Goal: Transaction & Acquisition: Purchase product/service

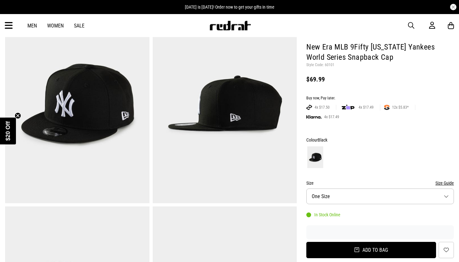
click at [362, 244] on button "Add to bag" at bounding box center [372, 249] width 130 height 16
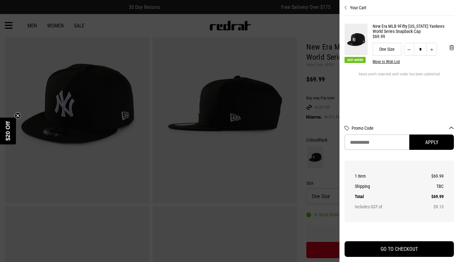
click at [312, 93] on div at bounding box center [229, 131] width 459 height 262
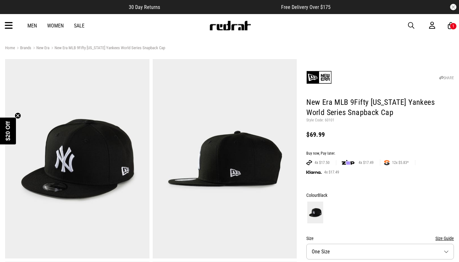
click at [7, 26] on icon at bounding box center [9, 25] width 8 height 11
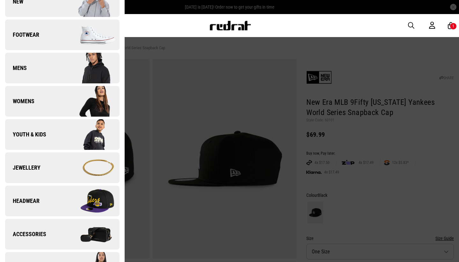
scroll to position [58, 0]
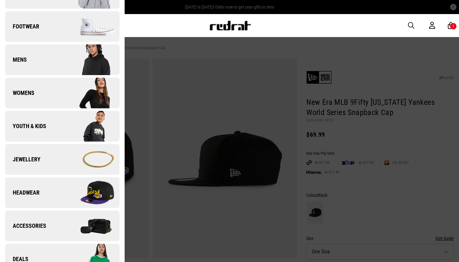
click at [33, 193] on span "Headwear" at bounding box center [22, 193] width 34 height 8
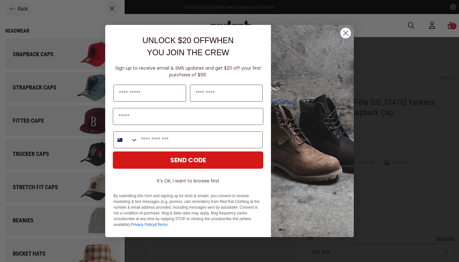
scroll to position [2, 0]
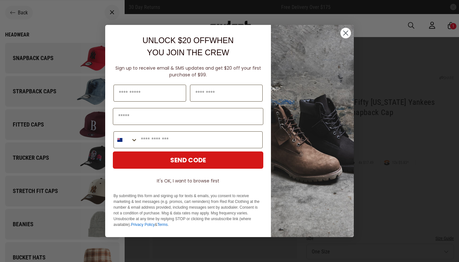
click at [345, 33] on circle "Close dialog" at bounding box center [346, 33] width 11 height 11
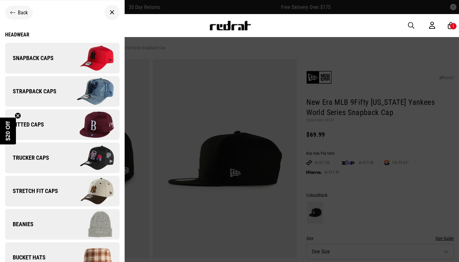
click at [323, 41] on div at bounding box center [229, 131] width 459 height 262
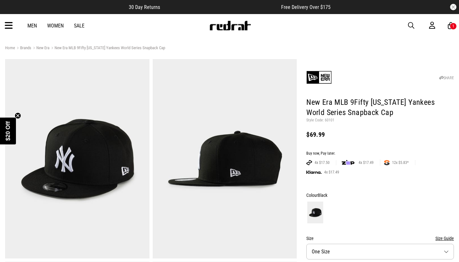
click at [408, 24] on span "button" at bounding box center [411, 26] width 6 height 8
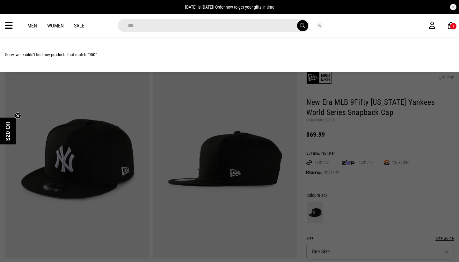
type input "***"
click at [302, 26] on button "submit" at bounding box center [302, 25] width 11 height 11
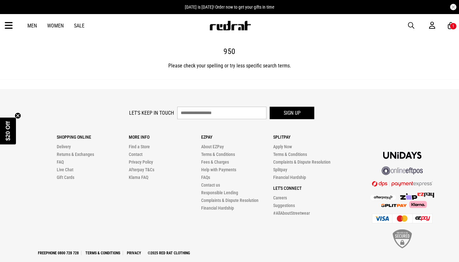
click at [7, 25] on icon at bounding box center [9, 25] width 8 height 11
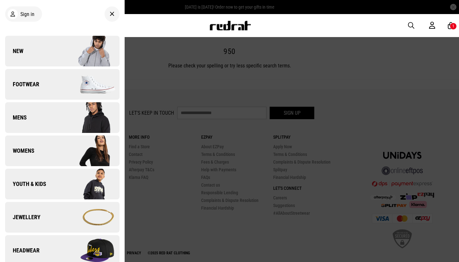
click at [30, 241] on link "Headwear" at bounding box center [62, 250] width 115 height 31
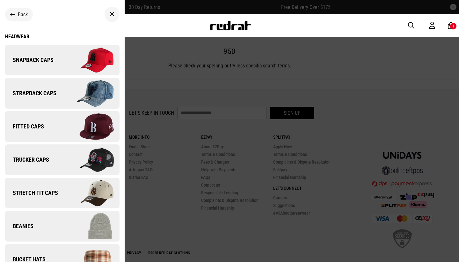
click at [39, 125] on span "Fitted Caps" at bounding box center [24, 126] width 39 height 8
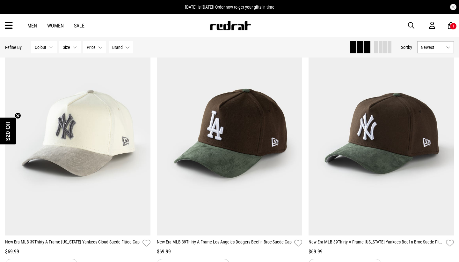
scroll to position [335, 0]
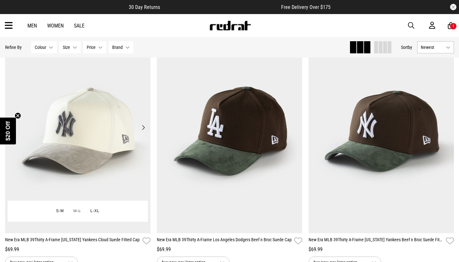
click at [144, 125] on button "Next" at bounding box center [143, 127] width 8 height 8
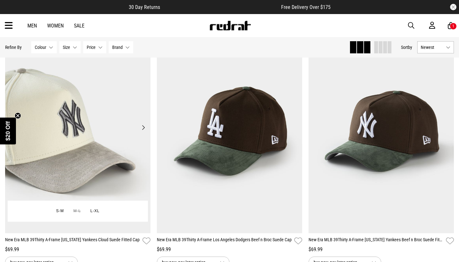
click at [144, 125] on button "Next" at bounding box center [143, 127] width 8 height 8
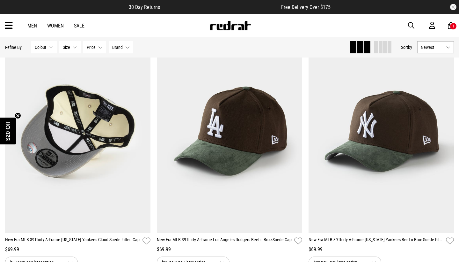
click at [3, 27] on div "Men Women Sale Sign in New Back Footwear Back Mens Back Womens Back Youth & Kid…" at bounding box center [229, 25] width 459 height 23
click at [6, 26] on icon at bounding box center [9, 25] width 8 height 11
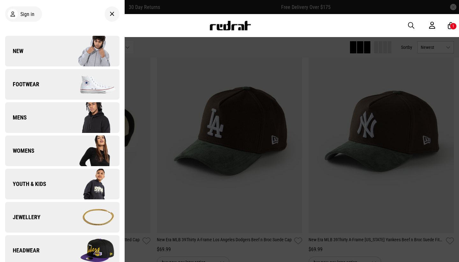
click at [33, 248] on span "Headwear" at bounding box center [22, 250] width 34 height 8
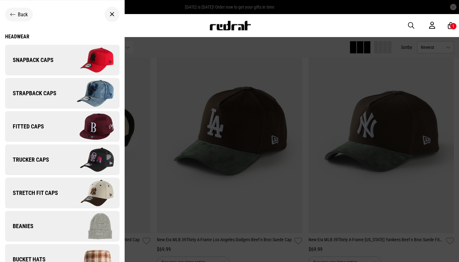
click at [62, 57] on img at bounding box center [90, 60] width 57 height 32
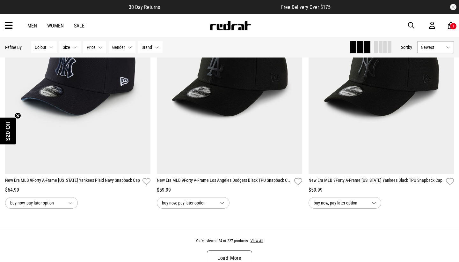
scroll to position [1898, 0]
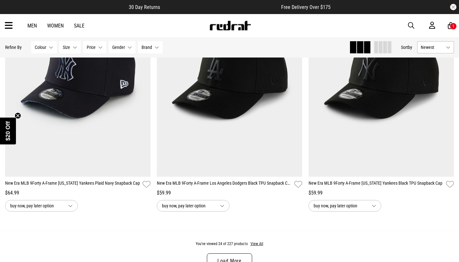
click at [220, 260] on link "Load More" at bounding box center [229, 260] width 45 height 15
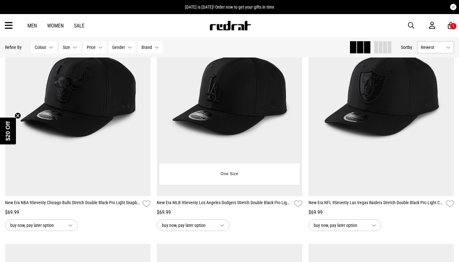
scroll to position [2130, 0]
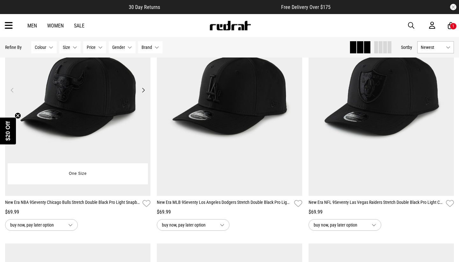
click at [140, 90] on button "Next" at bounding box center [143, 90] width 8 height 8
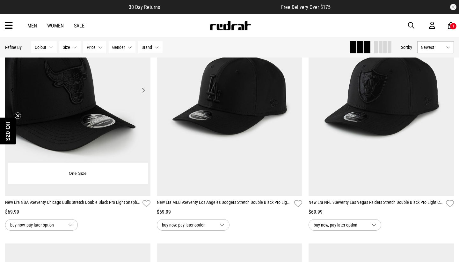
click at [140, 90] on button "Next" at bounding box center [143, 90] width 8 height 8
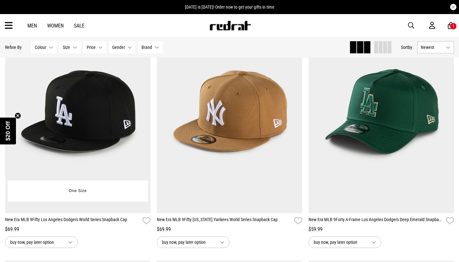
scroll to position [2617, 0]
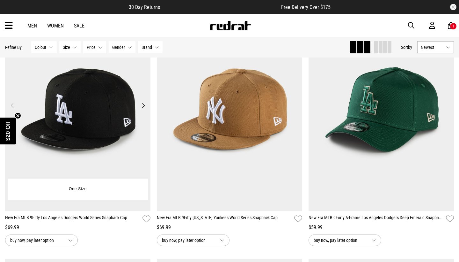
click at [142, 101] on button "Next" at bounding box center [143, 105] width 8 height 8
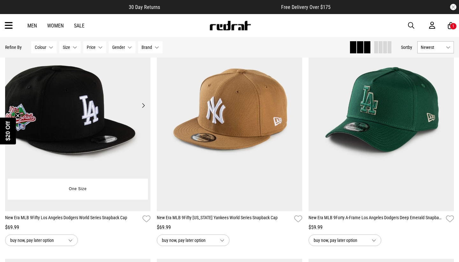
click at [142, 101] on button "Next" at bounding box center [143, 105] width 8 height 8
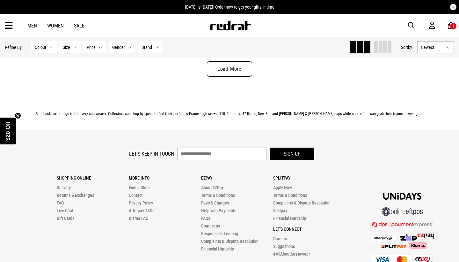
scroll to position [4091, 0]
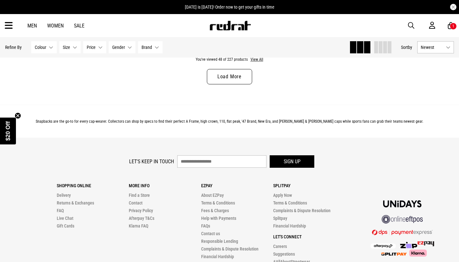
click at [232, 70] on link "Load More" at bounding box center [229, 76] width 45 height 15
click at [231, 70] on link "Load More" at bounding box center [229, 76] width 45 height 15
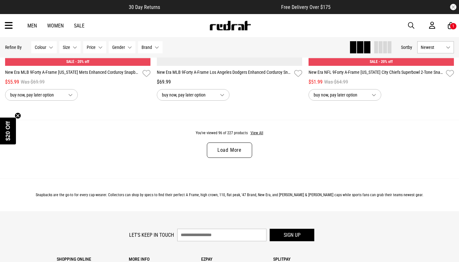
scroll to position [8037, 0]
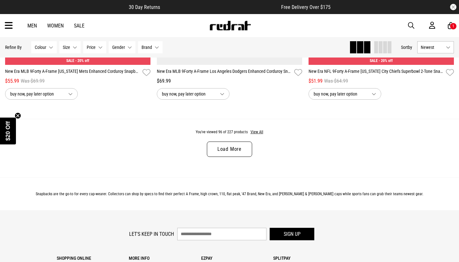
click at [228, 145] on link "Load More" at bounding box center [229, 148] width 45 height 15
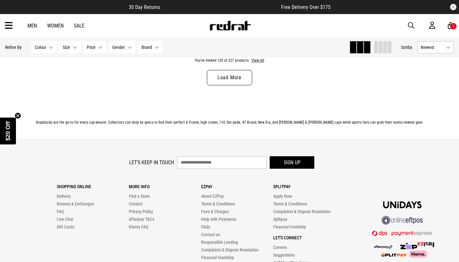
scroll to position [10132, 0]
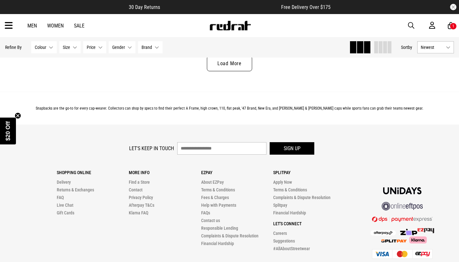
click at [233, 64] on link "Load More" at bounding box center [229, 63] width 45 height 15
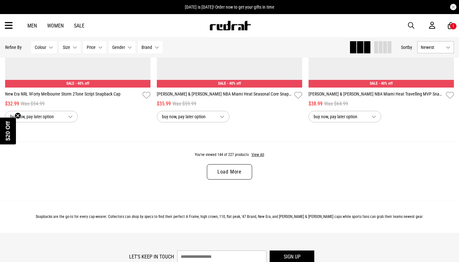
scroll to position [12029, 0]
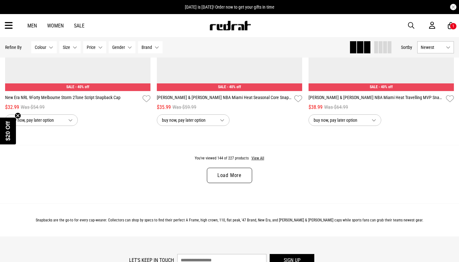
click at [228, 167] on link "Load More" at bounding box center [229, 174] width 45 height 15
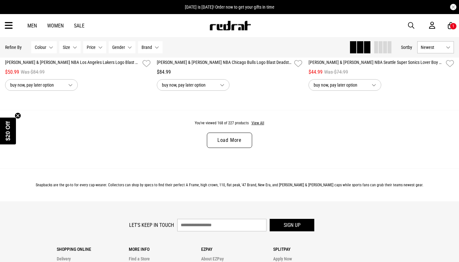
scroll to position [14074, 0]
click at [229, 132] on link "Load More" at bounding box center [229, 139] width 45 height 15
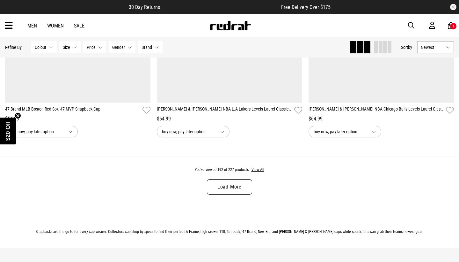
scroll to position [16037, 0]
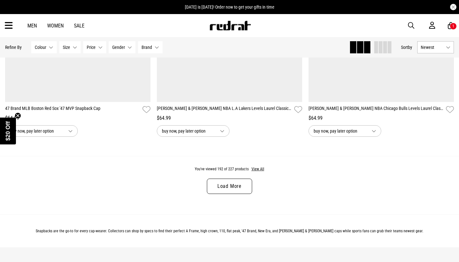
click at [224, 179] on link "Load More" at bounding box center [229, 185] width 45 height 15
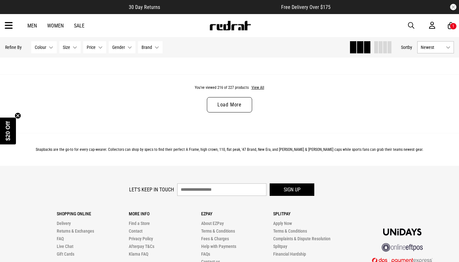
scroll to position [18129, 0]
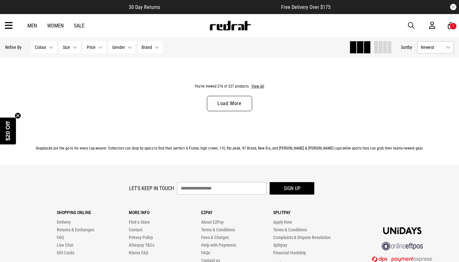
click at [223, 97] on link "Load More" at bounding box center [229, 103] width 45 height 15
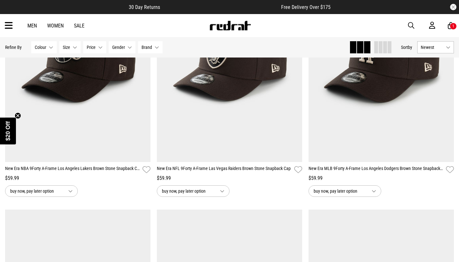
scroll to position [18244, 0]
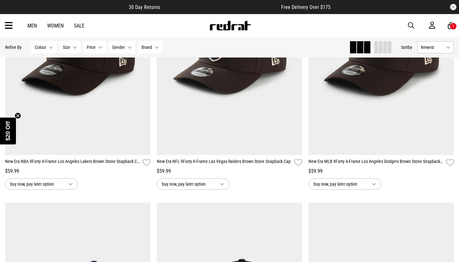
click at [30, 23] on link "Men" at bounding box center [32, 26] width 10 height 6
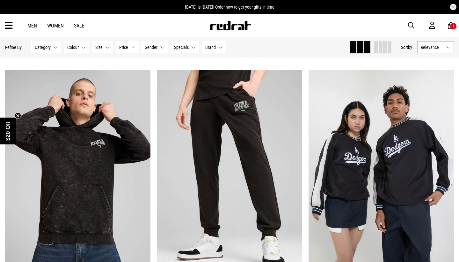
scroll to position [1556, 0]
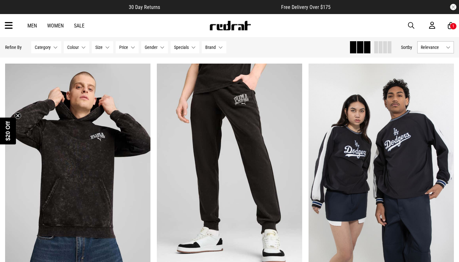
click at [79, 24] on link "Sale" at bounding box center [79, 26] width 11 height 6
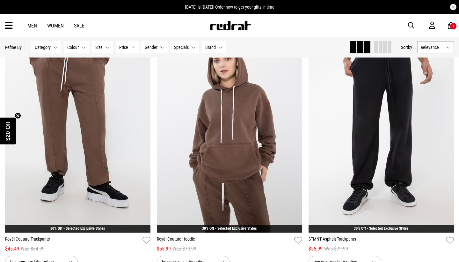
scroll to position [1822, 0]
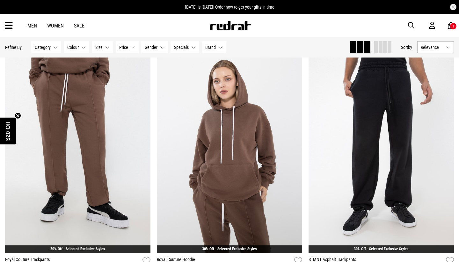
click at [10, 23] on icon at bounding box center [9, 25] width 8 height 11
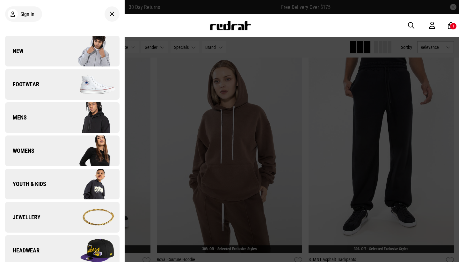
click at [47, 115] on link "Mens" at bounding box center [62, 117] width 115 height 31
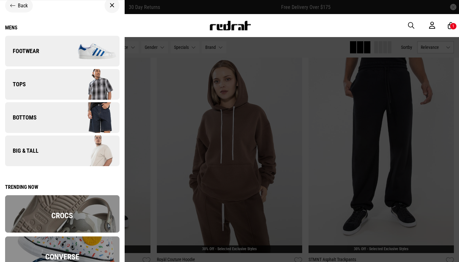
scroll to position [9, 0]
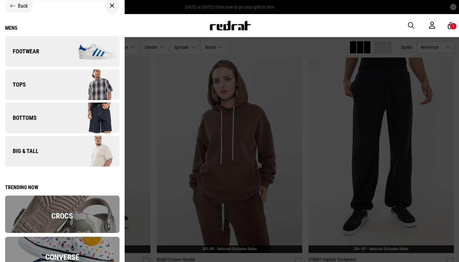
click at [20, 7] on span "Back" at bounding box center [23, 6] width 10 height 6
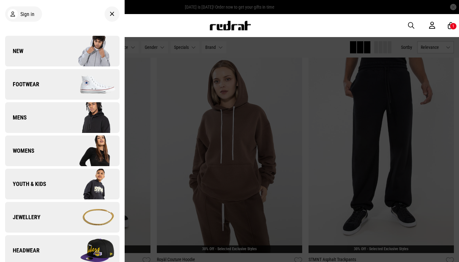
scroll to position [0, 0]
click at [39, 179] on link "Youth & Kids" at bounding box center [62, 183] width 115 height 31
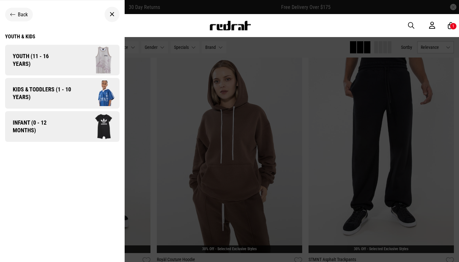
click at [68, 94] on span "Kids & Toddlers (1 - 10 years)" at bounding box center [39, 92] width 69 height 15
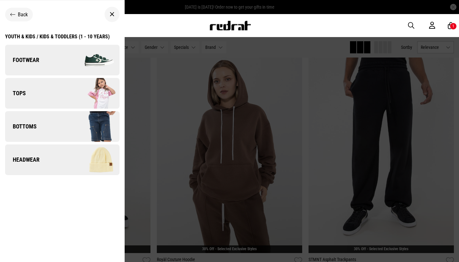
click at [62, 55] on link "Footwear" at bounding box center [62, 60] width 115 height 31
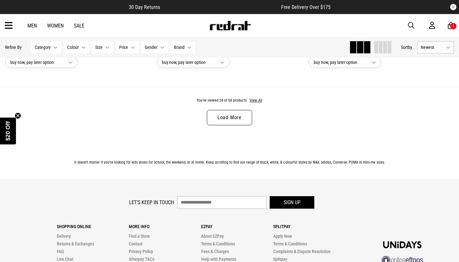
scroll to position [2039, 0]
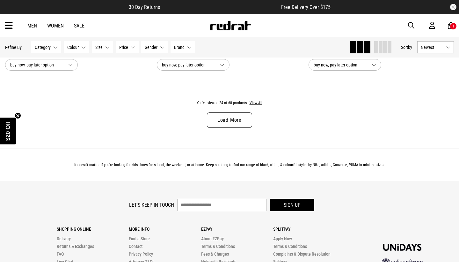
click at [222, 116] on link "Load More" at bounding box center [229, 119] width 45 height 15
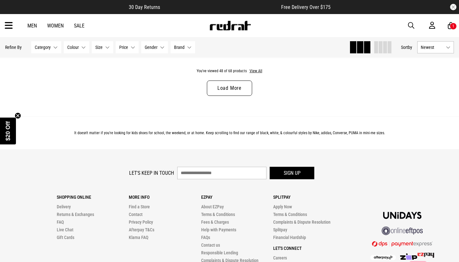
scroll to position [4075, 0]
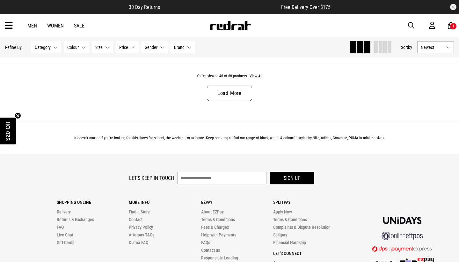
click at [225, 94] on link "Load More" at bounding box center [229, 92] width 45 height 15
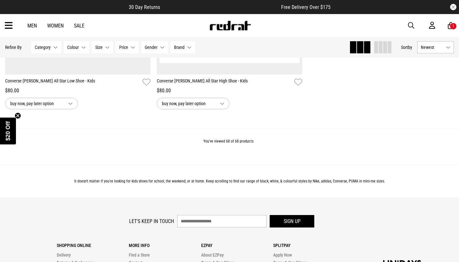
scroll to position [5768, 0]
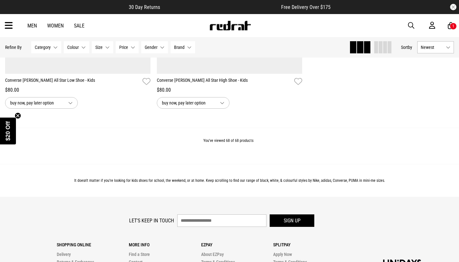
click at [451, 22] on icon at bounding box center [451, 26] width 6 height 8
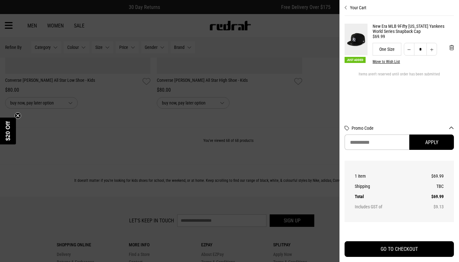
click at [357, 46] on img at bounding box center [356, 40] width 23 height 32
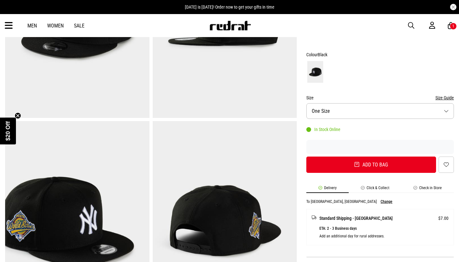
scroll to position [139, 0]
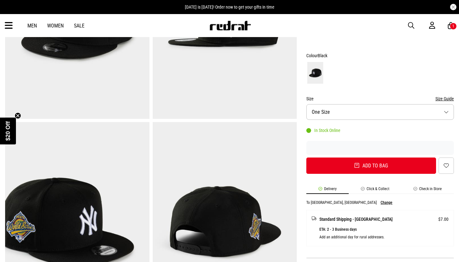
click at [63, 188] on img at bounding box center [77, 221] width 144 height 199
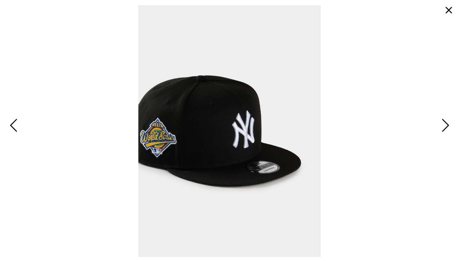
click at [446, 127] on span "Next" at bounding box center [445, 125] width 10 height 19
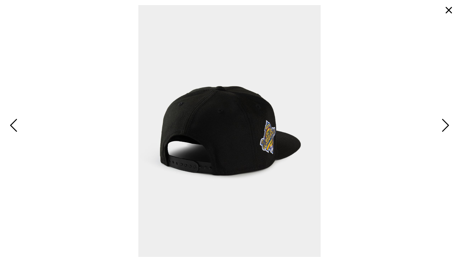
click at [446, 127] on span "Next" at bounding box center [445, 125] width 10 height 19
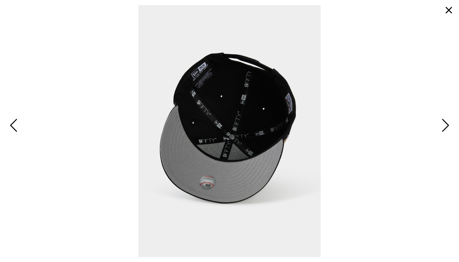
click at [446, 127] on span "Next" at bounding box center [445, 125] width 10 height 19
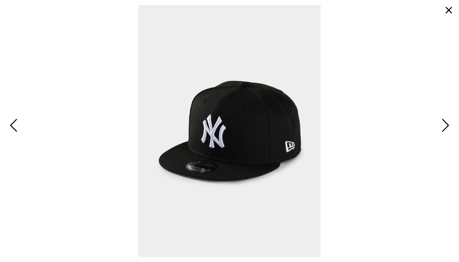
click at [446, 127] on span "Next" at bounding box center [445, 125] width 10 height 19
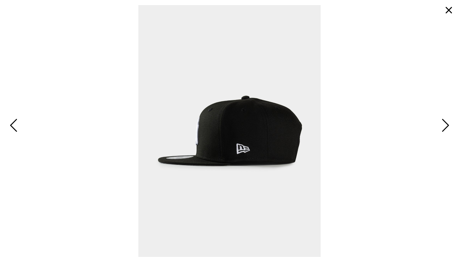
click at [446, 127] on span "Next" at bounding box center [445, 125] width 10 height 19
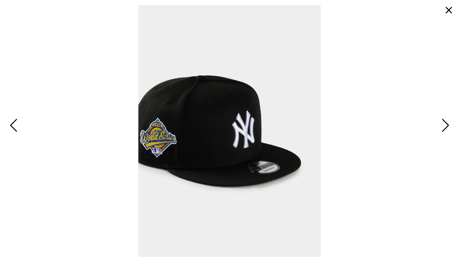
click at [449, 7] on button "button" at bounding box center [448, 10] width 15 height 15
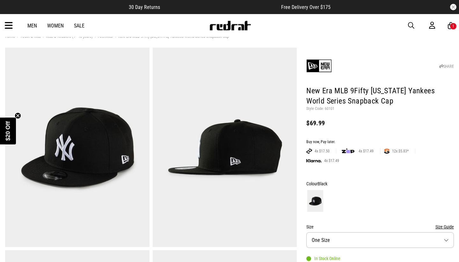
scroll to position [12, 0]
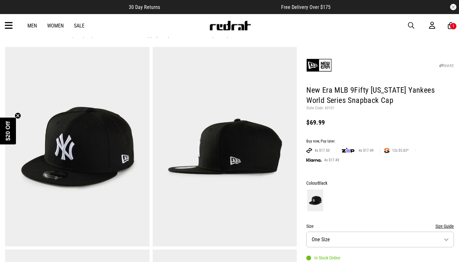
click at [6, 132] on span "$20 Off" at bounding box center [8, 130] width 6 height 19
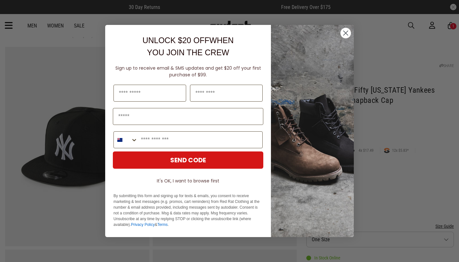
click at [399, 72] on div "Close dialog UNLOCK $20 OFF WHEN YOU JOIN THE CREW Sign up to receive email & S…" at bounding box center [229, 131] width 459 height 262
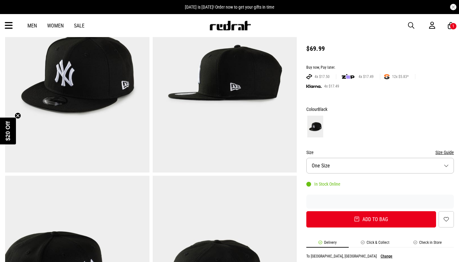
scroll to position [86, 0]
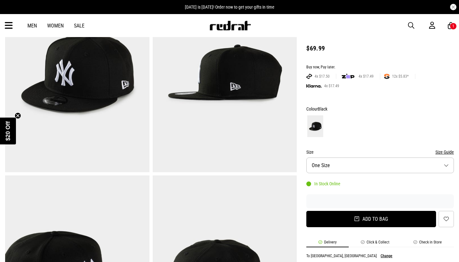
click at [355, 212] on button "Add to bag" at bounding box center [372, 219] width 130 height 16
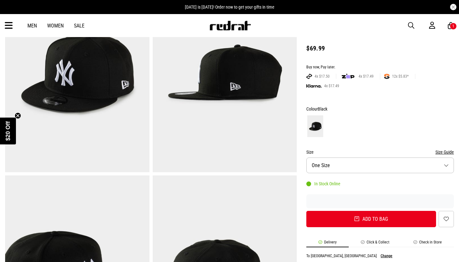
type input "*"
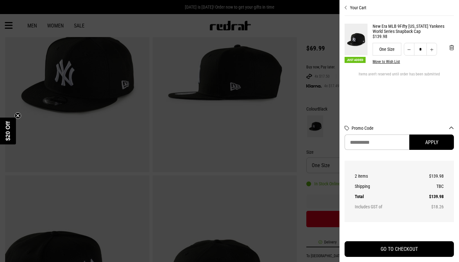
click at [10, 128] on span "$20 Off" at bounding box center [8, 130] width 6 height 19
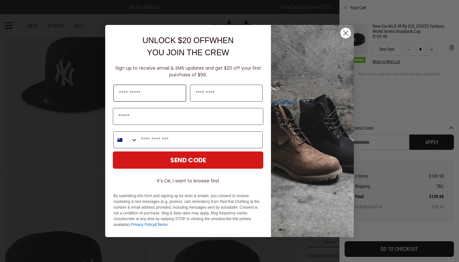
type input "******"
type input "*********"
type input "**********"
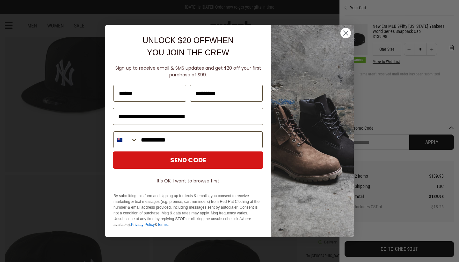
click at [183, 152] on button "SEND CODE" at bounding box center [188, 159] width 151 height 17
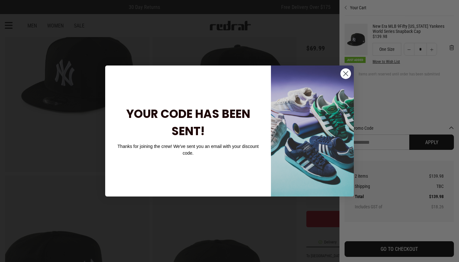
click at [347, 74] on circle "Close dialog" at bounding box center [346, 73] width 11 height 11
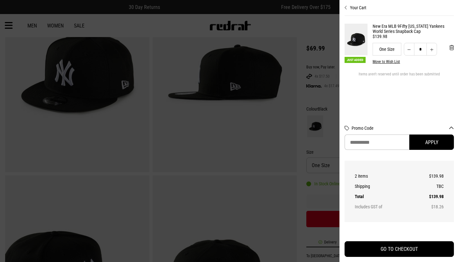
click at [130, 21] on div at bounding box center [229, 131] width 459 height 262
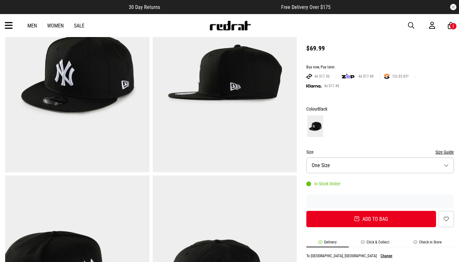
click at [33, 27] on link "Men" at bounding box center [32, 26] width 10 height 6
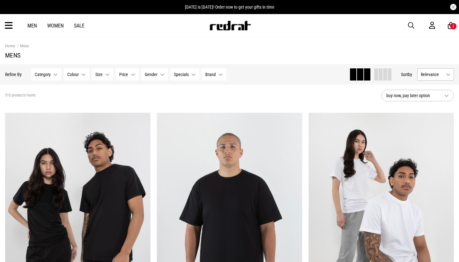
click at [13, 26] on div "Men Women Sale Sign in New Back Footwear Back Mens Back Womens Back Youth & Kid…" at bounding box center [229, 25] width 459 height 23
click at [8, 26] on icon at bounding box center [9, 25] width 8 height 11
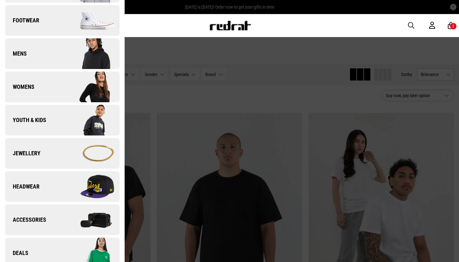
scroll to position [68, 0]
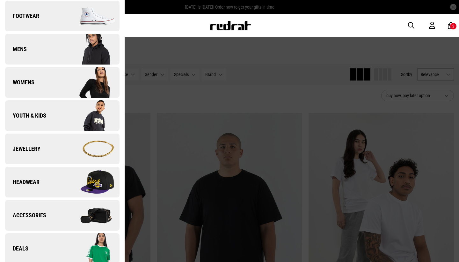
click at [42, 216] on span "Accessories" at bounding box center [25, 215] width 41 height 8
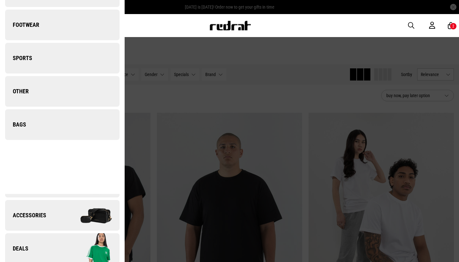
scroll to position [0, 0]
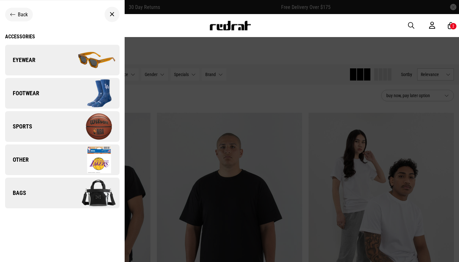
click at [58, 92] on link "Footwear" at bounding box center [62, 93] width 115 height 31
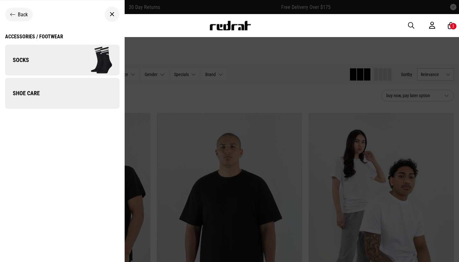
click at [50, 60] on link "Socks" at bounding box center [62, 60] width 115 height 31
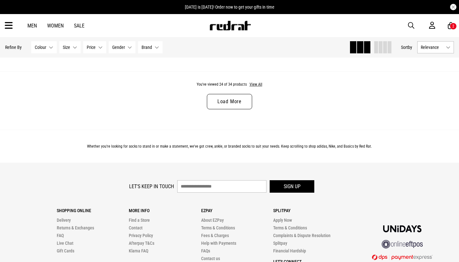
scroll to position [2046, 0]
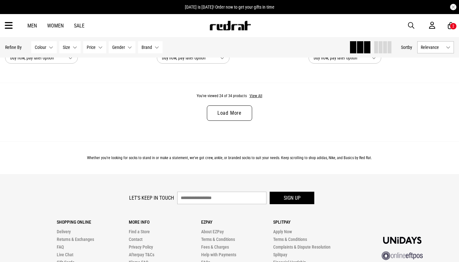
click at [226, 102] on div "You've viewed 24 of 34 products View All Load More" at bounding box center [229, 112] width 459 height 58
click at [226, 112] on link "Load More" at bounding box center [229, 112] width 45 height 15
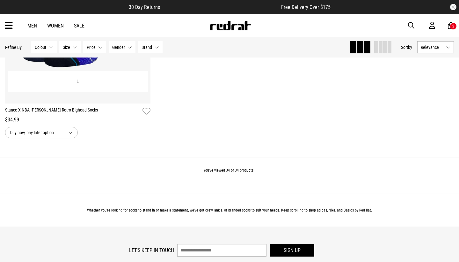
scroll to position [2919, 0]
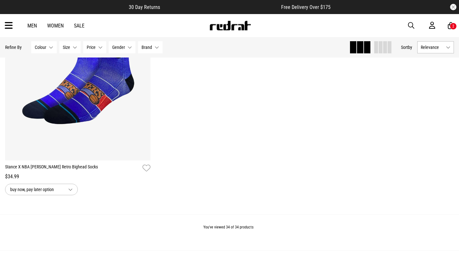
click at [5, 28] on icon at bounding box center [9, 25] width 8 height 11
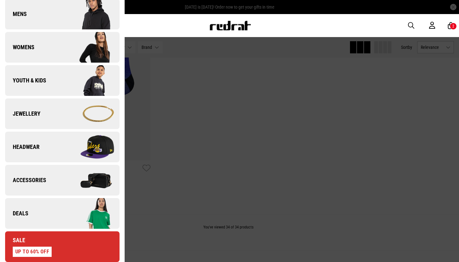
scroll to position [104, 0]
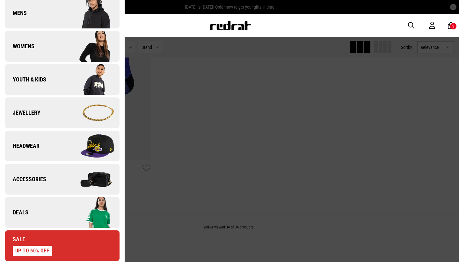
click at [37, 214] on link "Deals" at bounding box center [62, 212] width 115 height 31
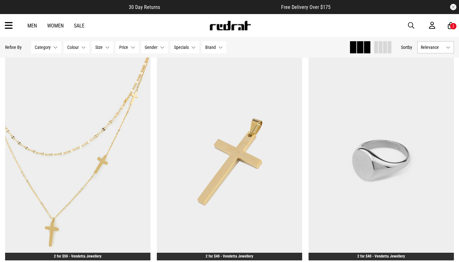
scroll to position [1645, 0]
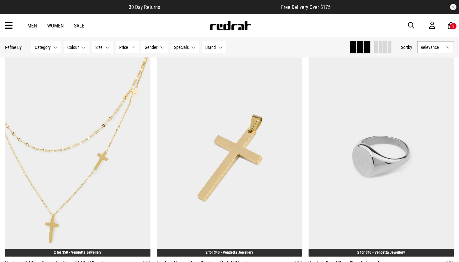
click at [30, 27] on link "Men" at bounding box center [32, 26] width 10 height 6
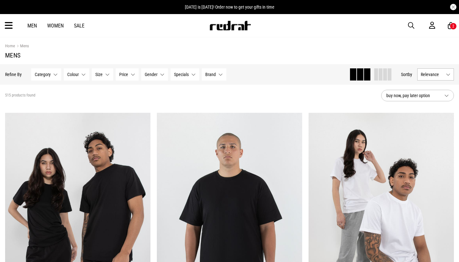
click at [7, 23] on icon at bounding box center [9, 25] width 8 height 11
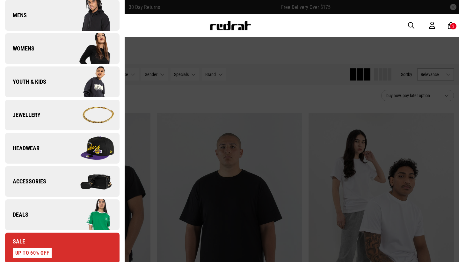
scroll to position [107, 0]
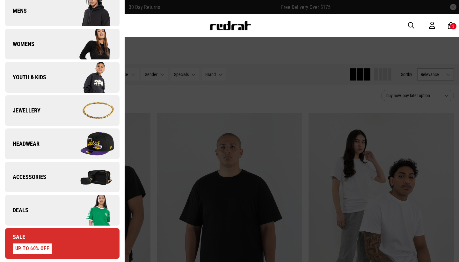
click at [40, 188] on link "Accessories" at bounding box center [62, 176] width 115 height 31
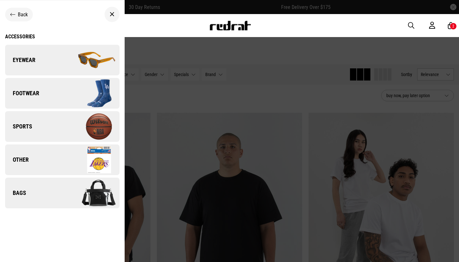
click at [40, 165] on link "Other" at bounding box center [62, 159] width 115 height 31
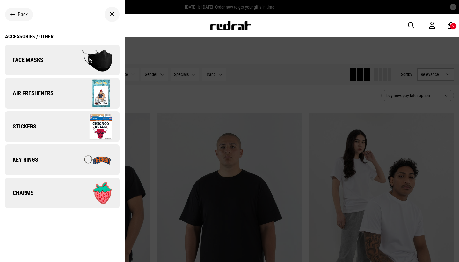
click at [54, 95] on link "Air Fresheners" at bounding box center [62, 93] width 115 height 31
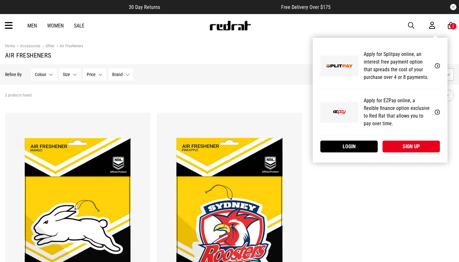
click at [448, 38] on div "My Account Apply for Splitpay online, an interest free payment option that spre…" at bounding box center [380, 100] width 135 height 125
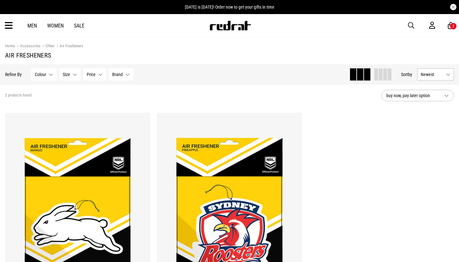
click at [454, 25] on div "2" at bounding box center [454, 26] width 2 height 4
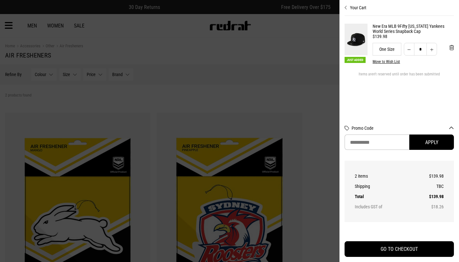
click at [407, 49] on button "Decrease quantity" at bounding box center [409, 49] width 11 height 13
type input "*"
click at [137, 35] on div at bounding box center [229, 131] width 459 height 262
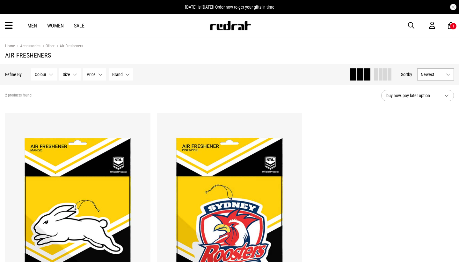
click at [10, 28] on icon at bounding box center [9, 25] width 8 height 11
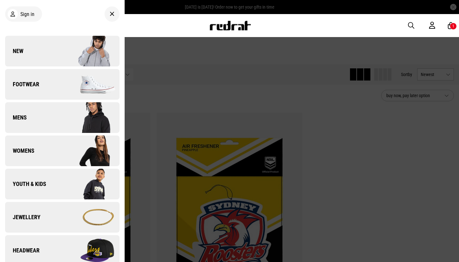
click at [32, 51] on link "New" at bounding box center [62, 51] width 115 height 31
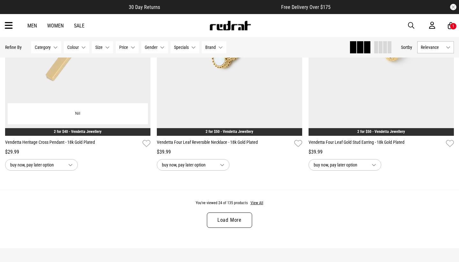
scroll to position [1925, 0]
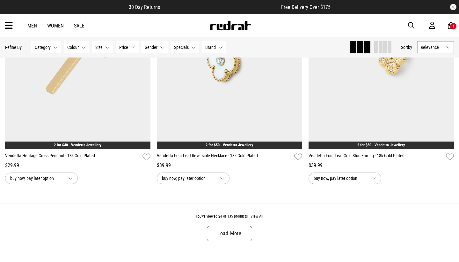
click at [7, 19] on div "Men Women Sale Sign in New Back Footwear Back Mens Back Womens Back Youth & Kid…" at bounding box center [229, 25] width 459 height 23
click at [6, 29] on icon at bounding box center [9, 25] width 8 height 11
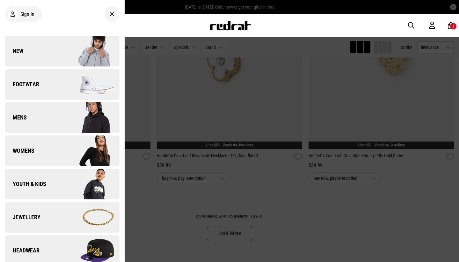
click at [58, 221] on link "Jewellery" at bounding box center [62, 217] width 115 height 31
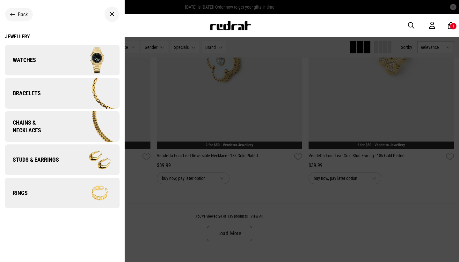
click at [32, 162] on span "Studs & Earrings" at bounding box center [32, 160] width 54 height 8
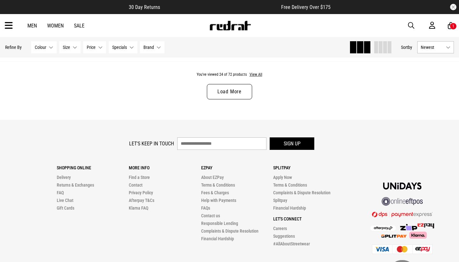
scroll to position [2068, 0]
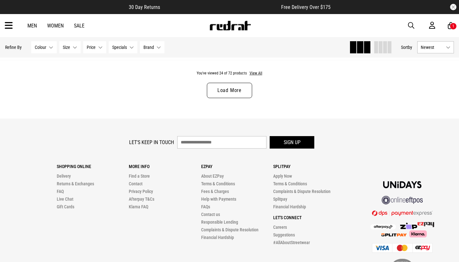
click at [407, 25] on div "Men Women Sale Sign in New Back Footwear Back Mens Back Womens Back Youth & Kid…" at bounding box center [229, 25] width 459 height 23
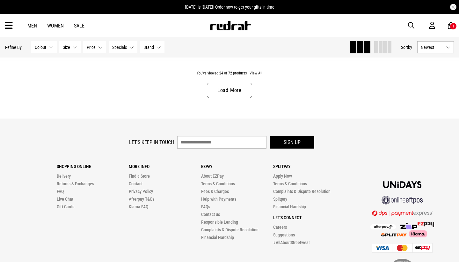
click at [413, 22] on span "button" at bounding box center [411, 26] width 6 height 8
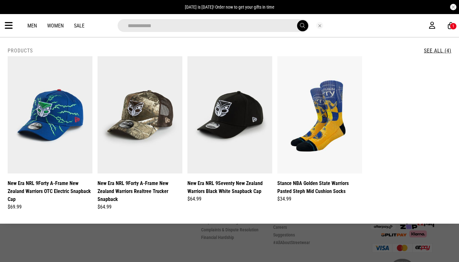
type input "**********"
click at [302, 26] on button "submit" at bounding box center [302, 25] width 11 height 11
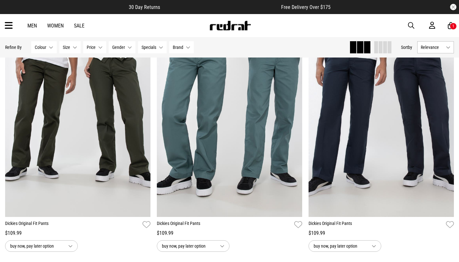
scroll to position [1096, 0]
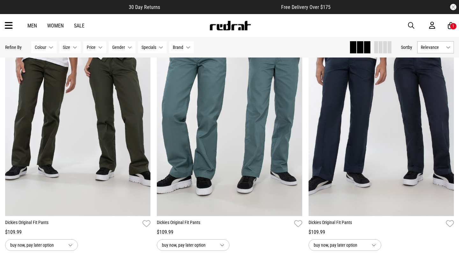
click at [452, 23] on div "1" at bounding box center [453, 26] width 7 height 7
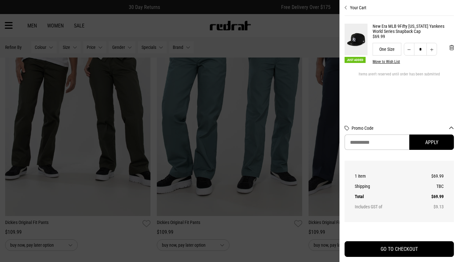
click at [250, 36] on div at bounding box center [229, 131] width 459 height 262
